Goal: Task Accomplishment & Management: Manage account settings

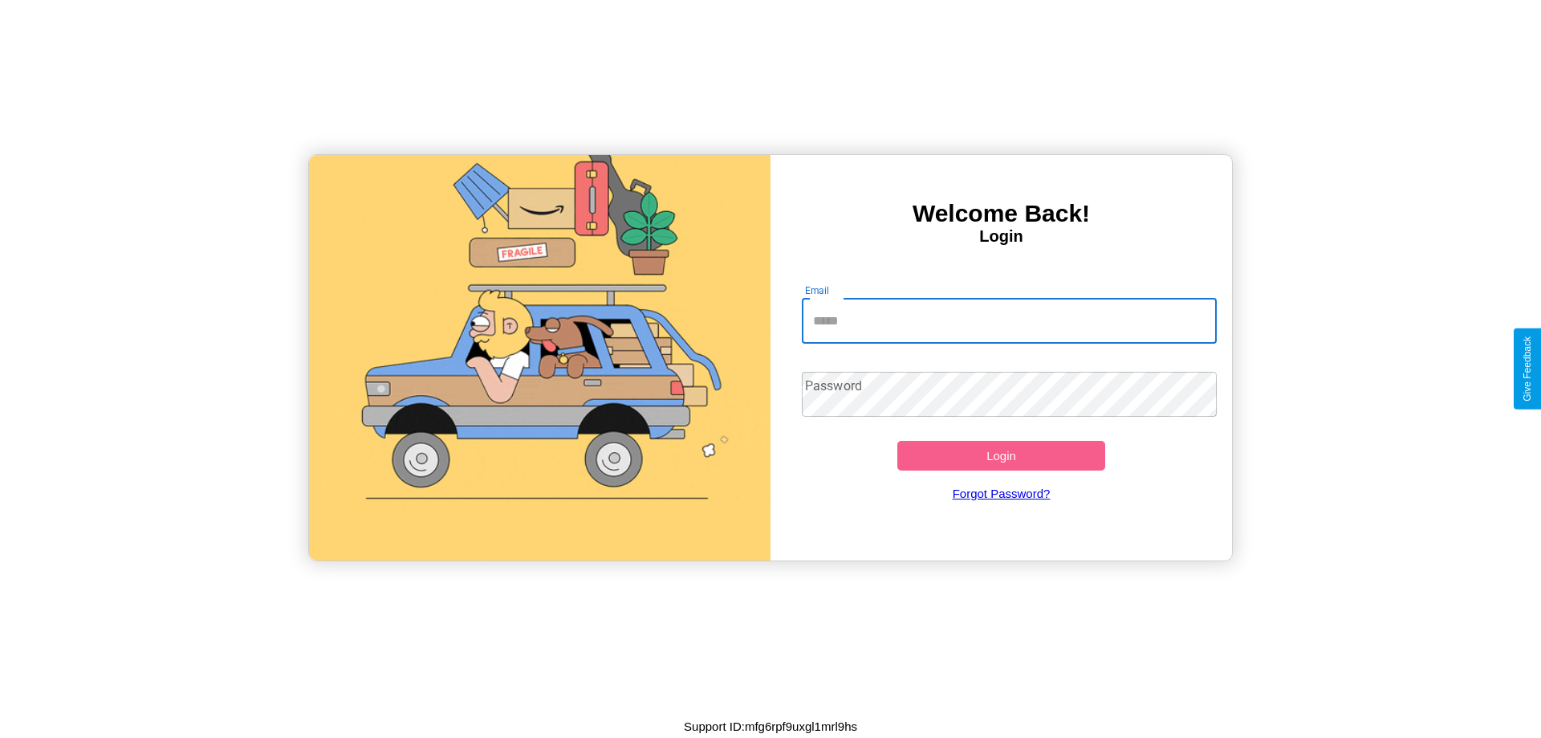
click at [1009, 320] on input "Email" at bounding box center [1010, 321] width 416 height 45
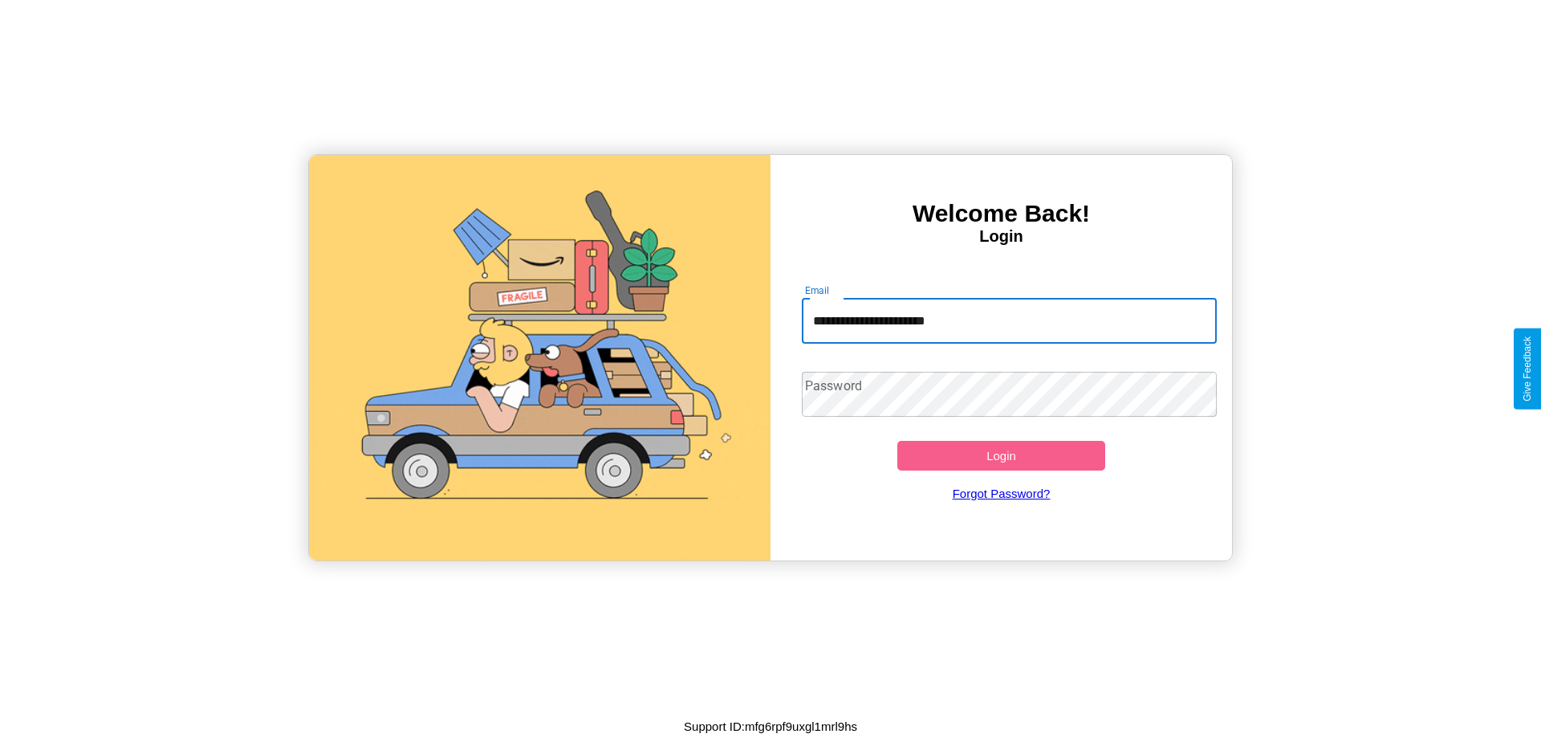
type input "**********"
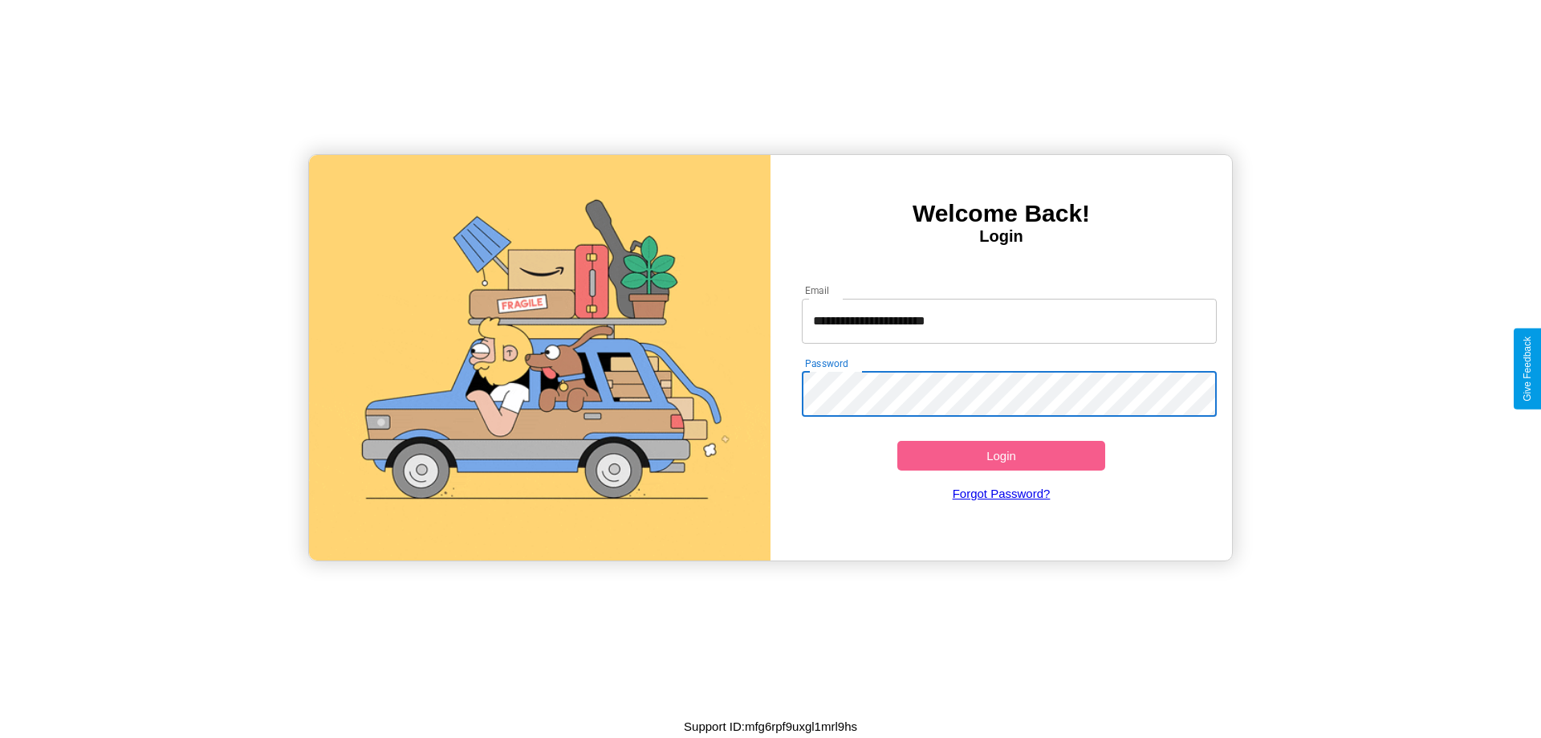
click at [1001, 455] on button "Login" at bounding box center [1002, 456] width 208 height 30
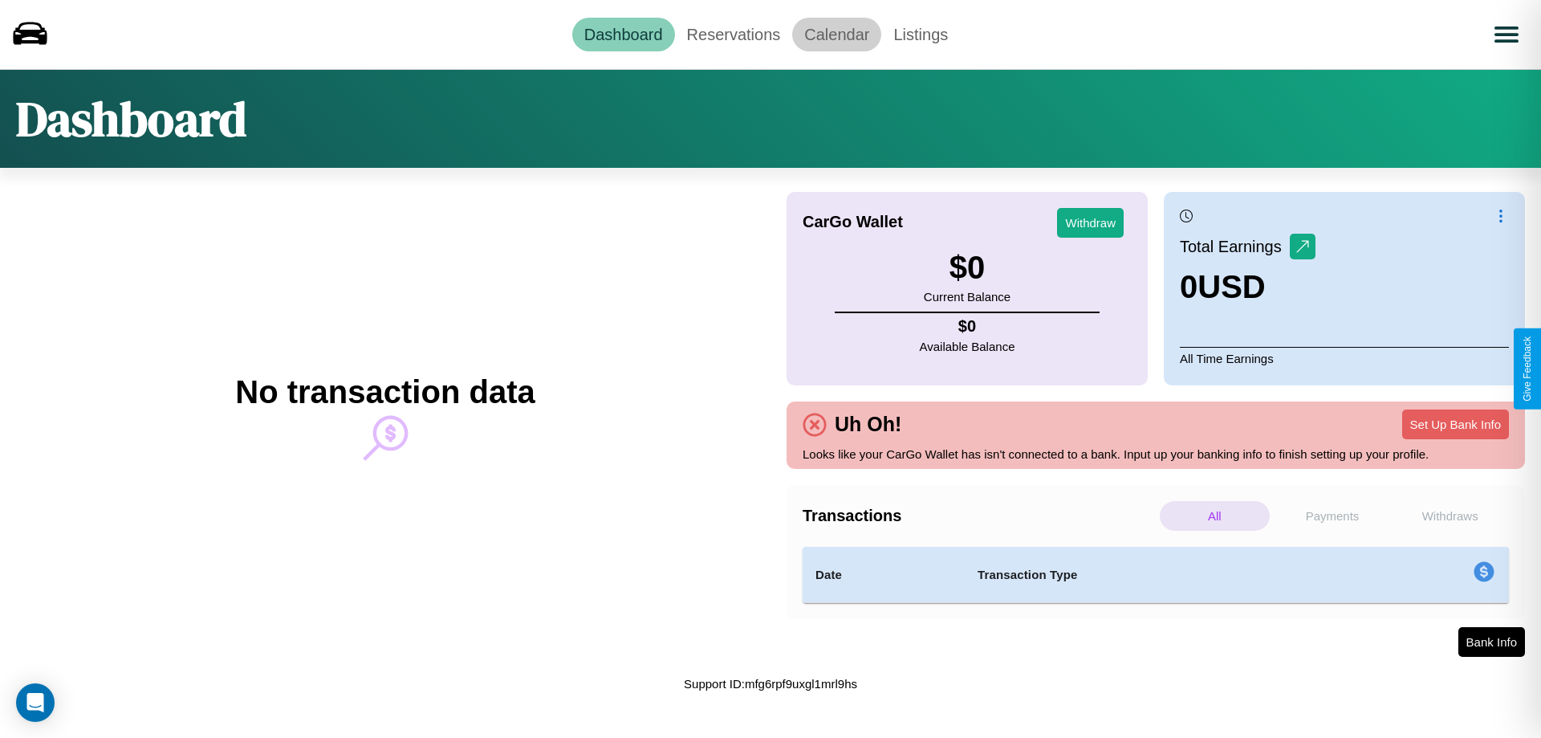
click at [837, 34] on link "Calendar" at bounding box center [836, 35] width 89 height 34
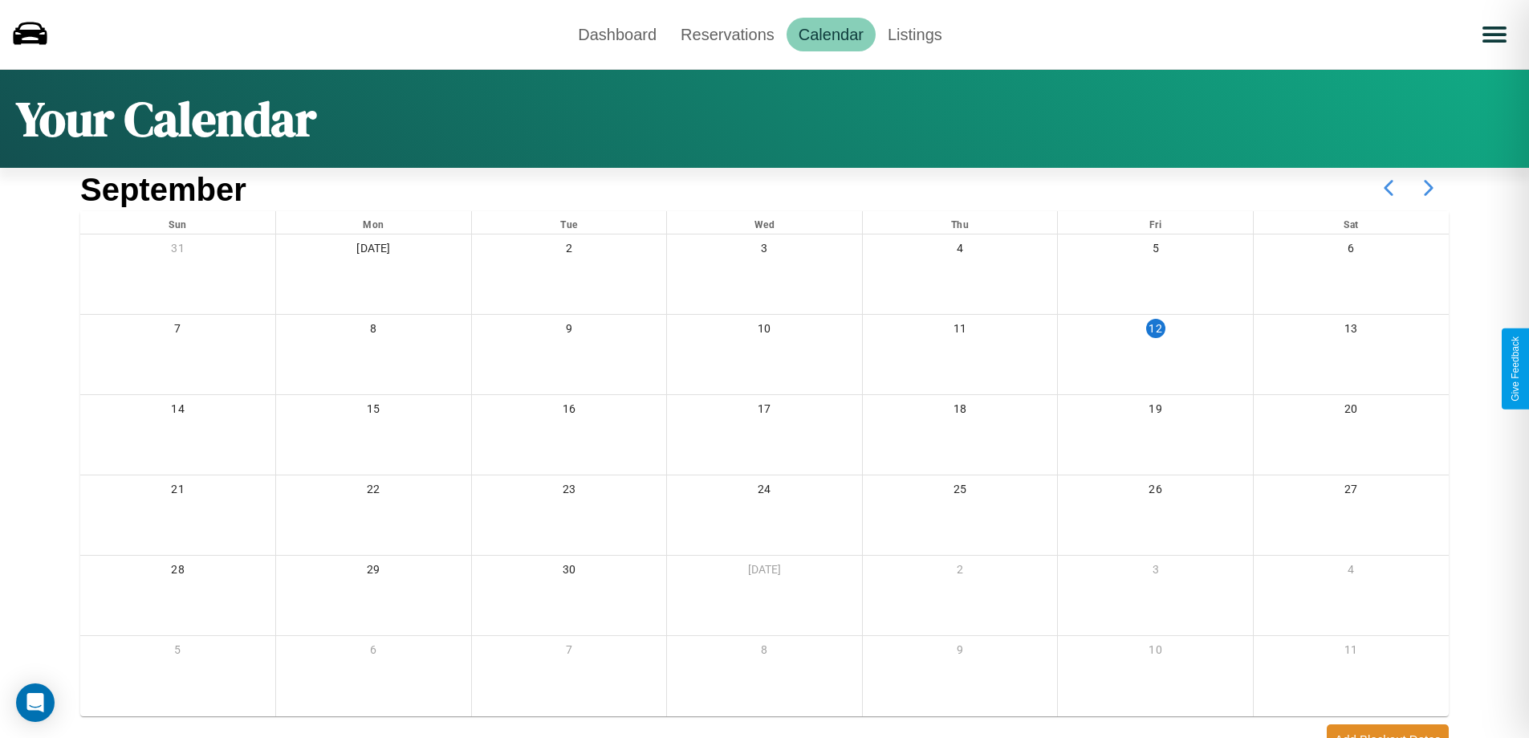
click at [1429, 188] on icon at bounding box center [1429, 188] width 40 height 40
click at [727, 34] on link "Reservations" at bounding box center [728, 35] width 118 height 34
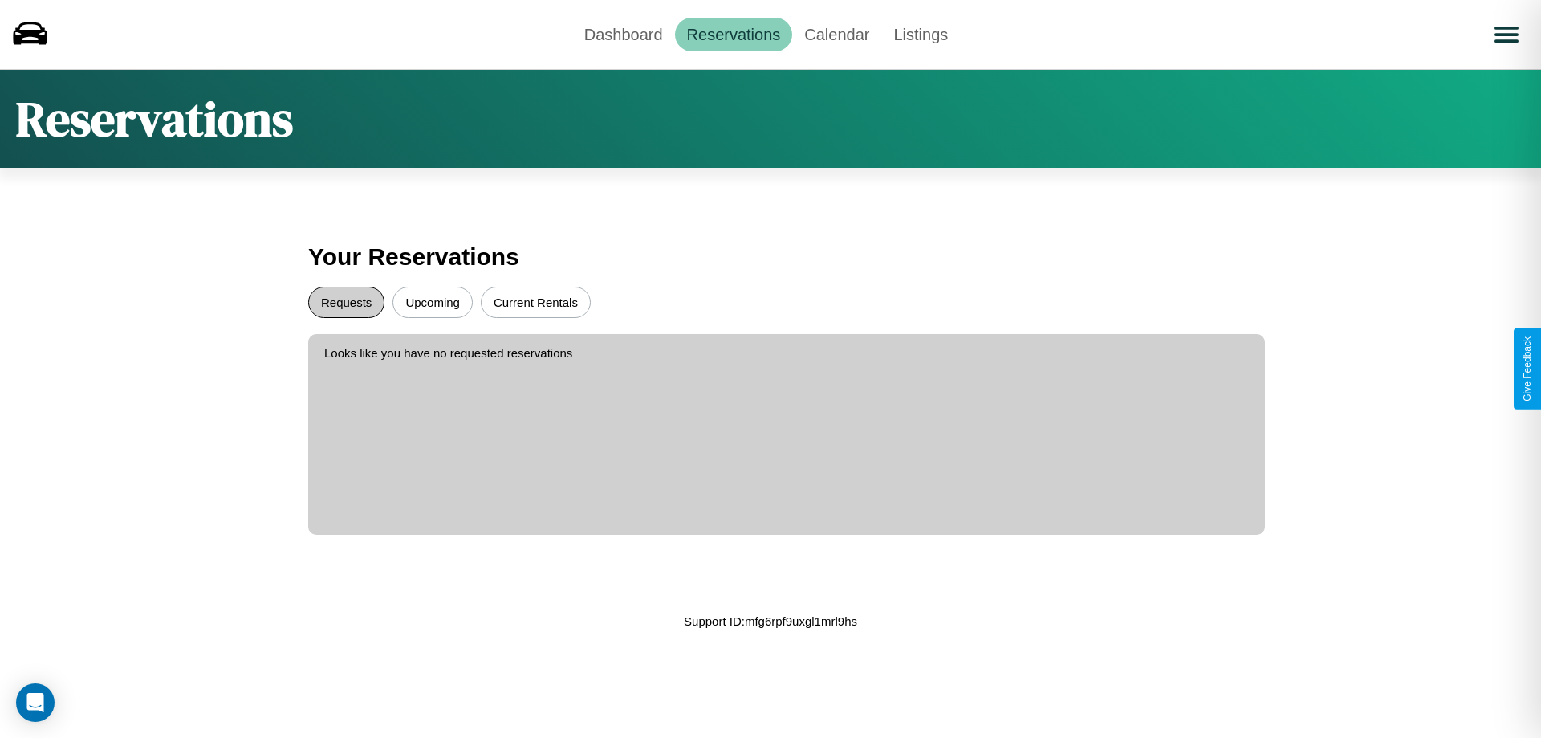
click at [346, 302] on button "Requests" at bounding box center [346, 302] width 76 height 31
click at [433, 302] on button "Upcoming" at bounding box center [433, 302] width 80 height 31
click at [623, 34] on link "Dashboard" at bounding box center [623, 35] width 103 height 34
